Goal: Transaction & Acquisition: Purchase product/service

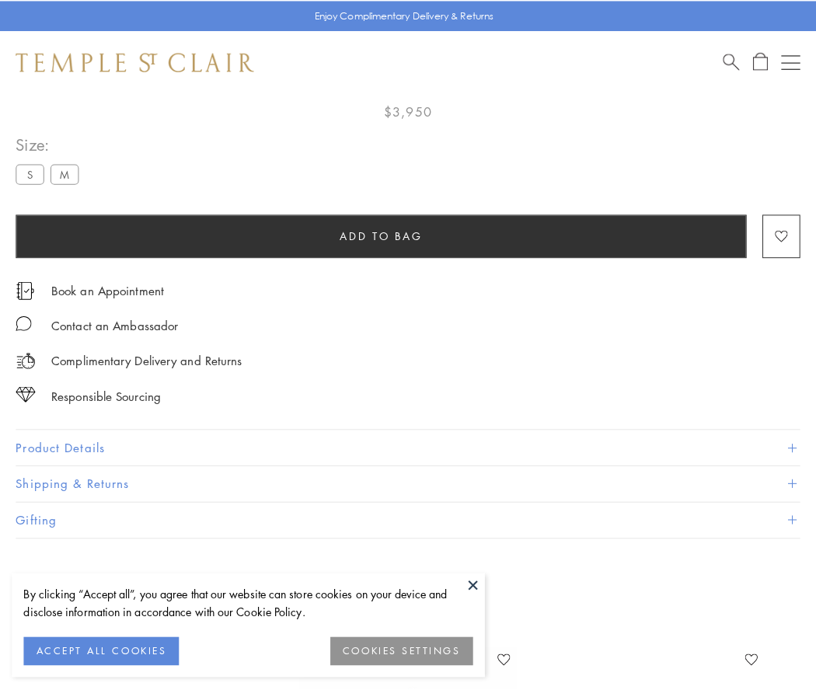
scroll to position [85, 0]
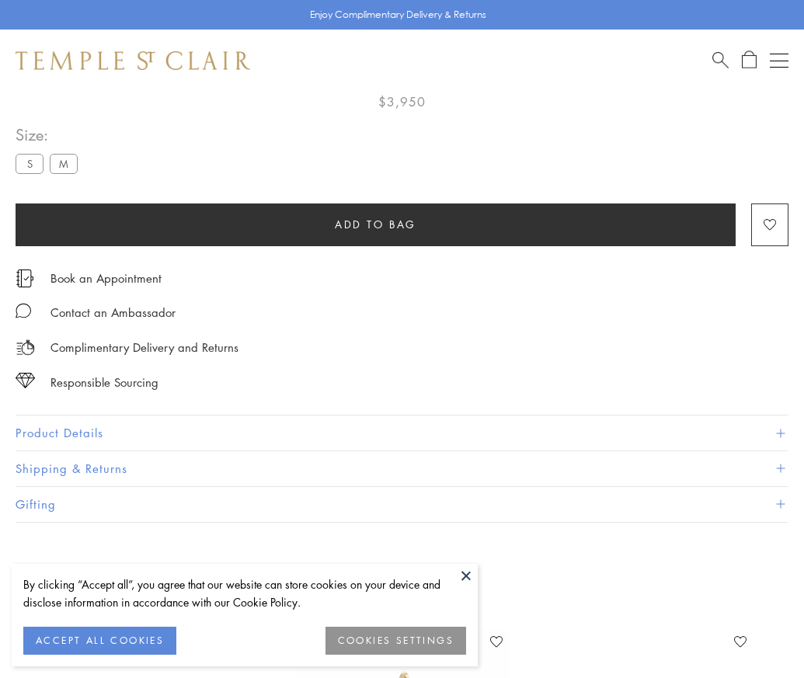
click at [375, 224] on span "Add to bag" at bounding box center [376, 224] width 82 height 17
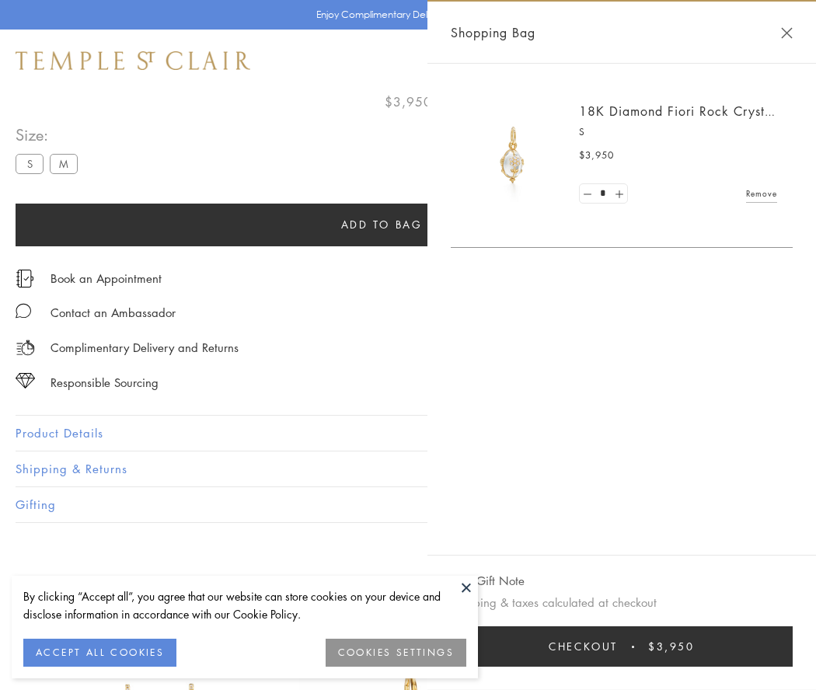
click at [622, 647] on button "Checkout $3,950" at bounding box center [622, 646] width 342 height 40
